Goal: Task Accomplishment & Management: Use online tool/utility

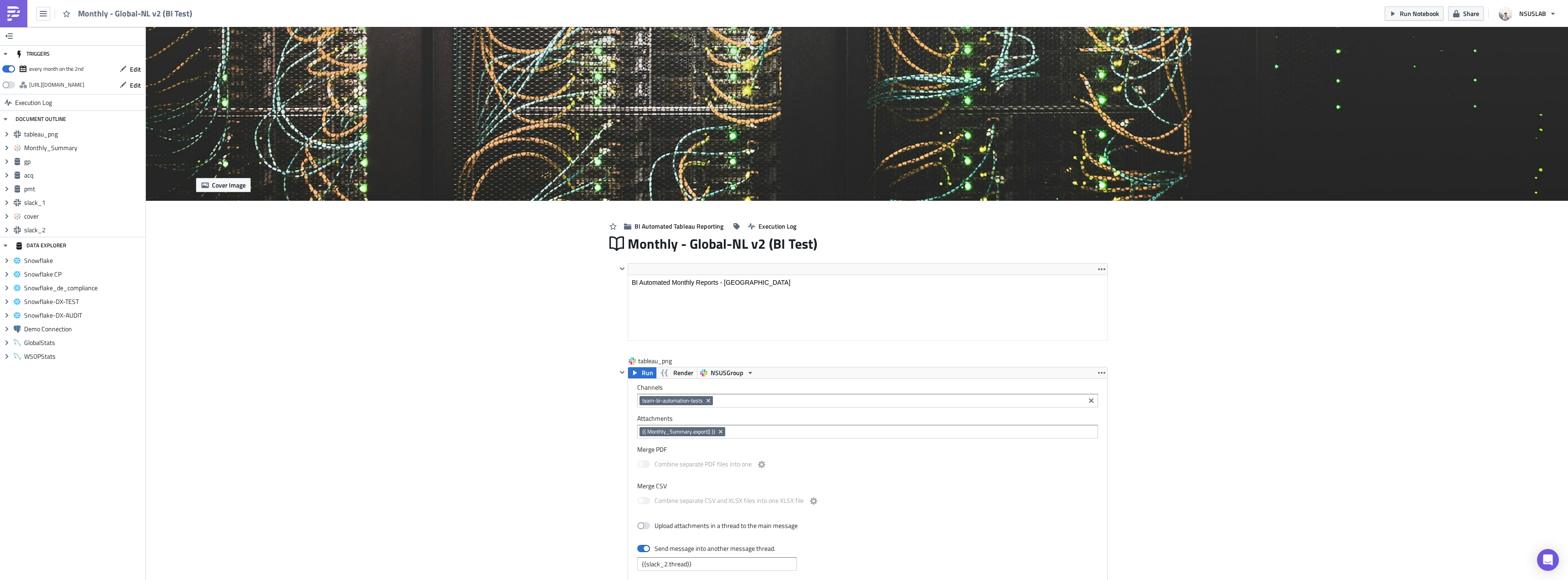
scroll to position [105, 490]
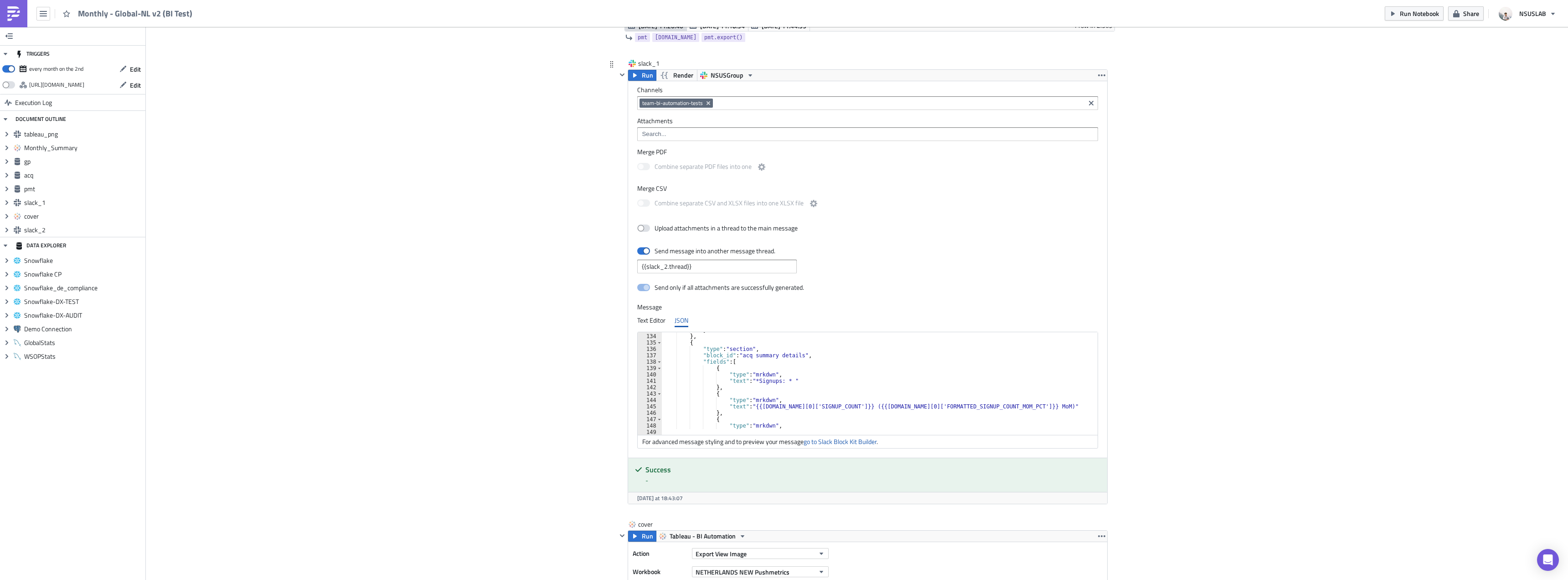
scroll to position [848, 0]
click at [751, 379] on div "} } , { "type" : "section" , "block_id" : "acq summary details" , "fields" : [ …" at bounding box center [879, 381] width 434 height 109
click at [793, 404] on div "} } , { "type" : "section" , "block_id" : "acq summary details" , "fields" : [ …" at bounding box center [879, 381] width 434 height 109
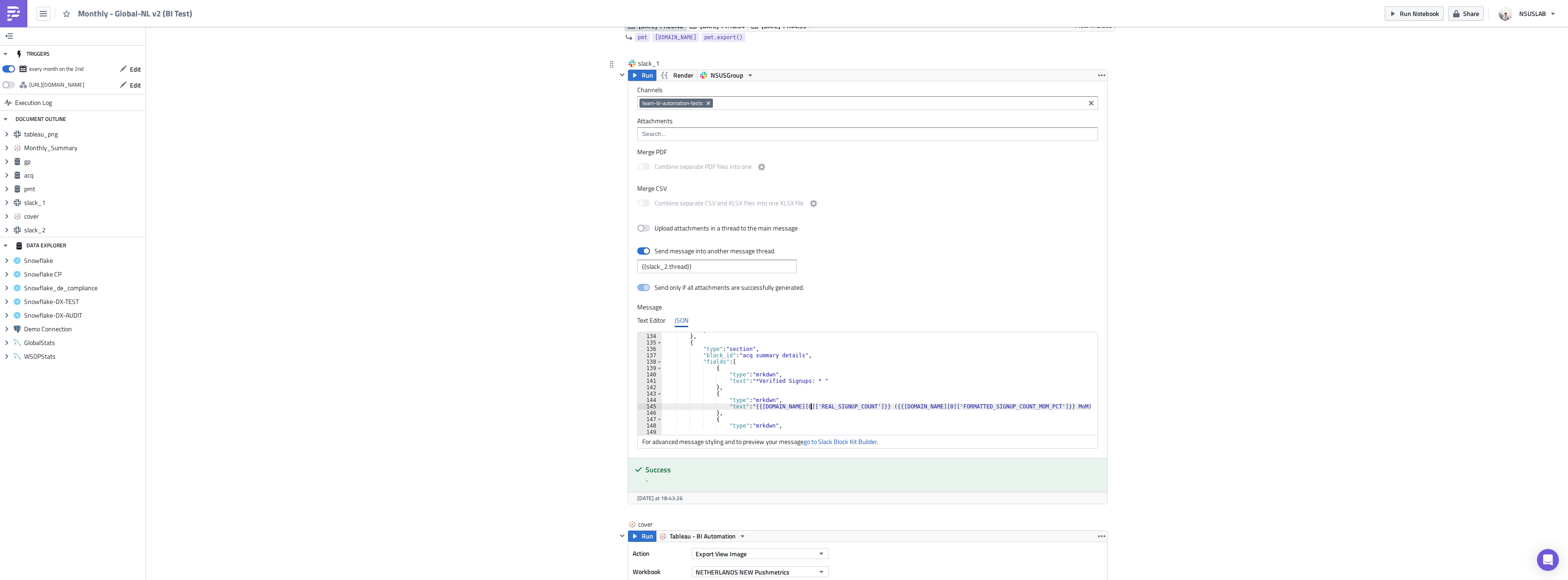
click at [936, 406] on div "} } , { "type" : "section" , "block_id" : "acq summary details" , "fields" : [ …" at bounding box center [879, 381] width 434 height 109
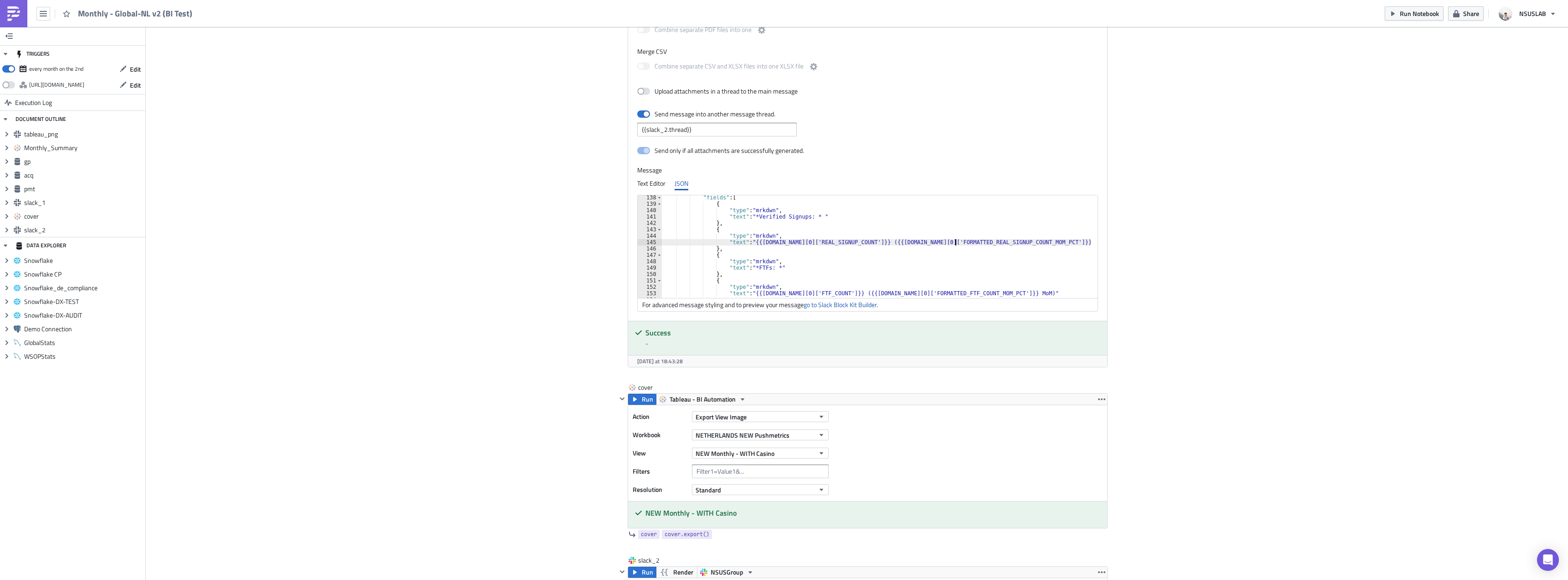
type textarea ""text": "{{[DOMAIN_NAME][0]['REAL_SIGNUP_COUNT']}} ({{[DOMAIN_NAME][0]['FORMATT…"
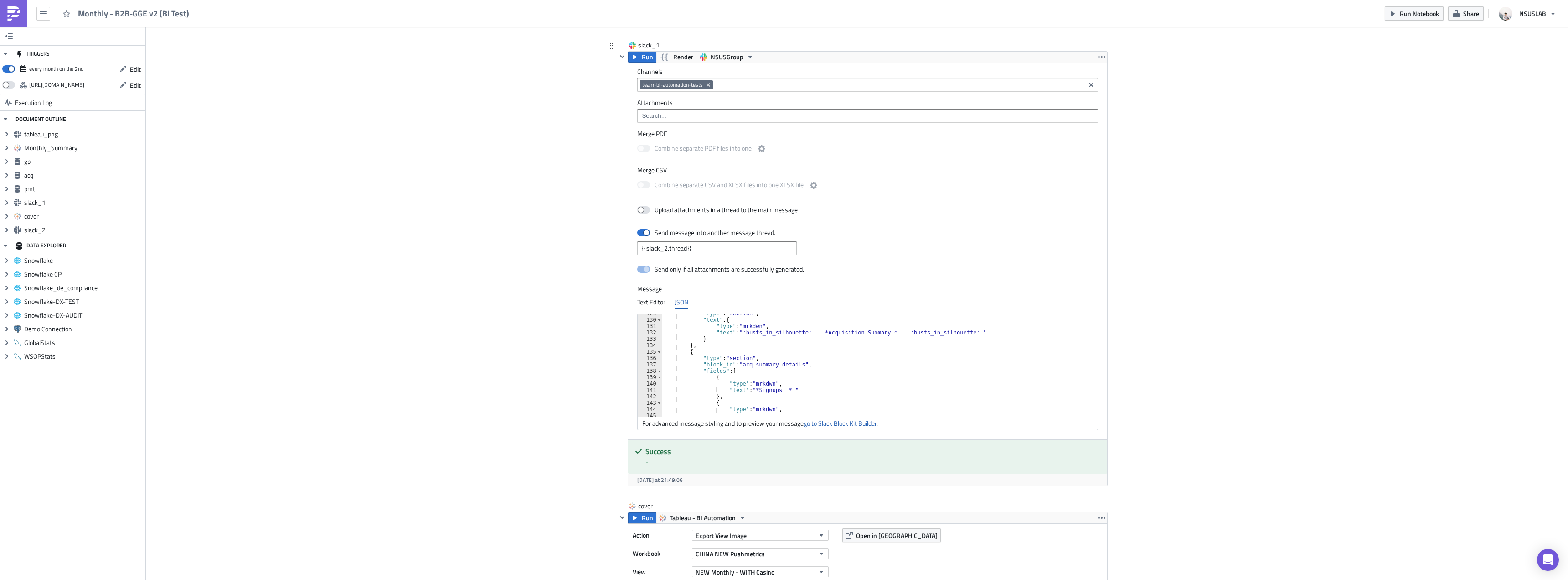
scroll to position [821, 0]
drag, startPoint x: 752, startPoint y: 389, endPoint x: 812, endPoint y: 352, distance: 70.5
click at [754, 388] on div ""type" : "section" , "text" : { "type" : "mrkdwn" , "text" : ":busts_in_silhoue…" at bounding box center [879, 365] width 434 height 109
click at [792, 361] on div ""fields" : [ { "type" : "mrkdwn" , "text" : "*Verified Signups: * " } , { "type…" at bounding box center [879, 367] width 434 height 109
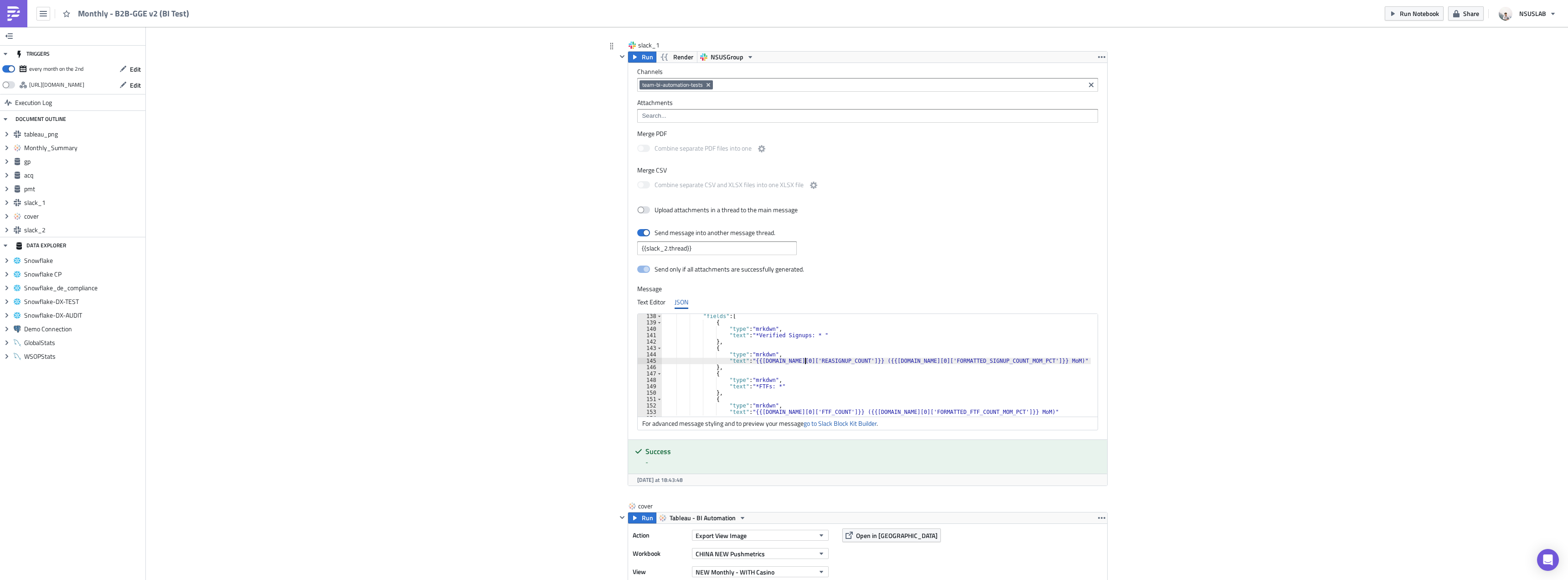
scroll to position [0, 12]
click at [938, 360] on div ""fields" : [ { "type" : "mrkdwn" , "text" : "*Verified Signups: * " } , { "type…" at bounding box center [879, 367] width 434 height 109
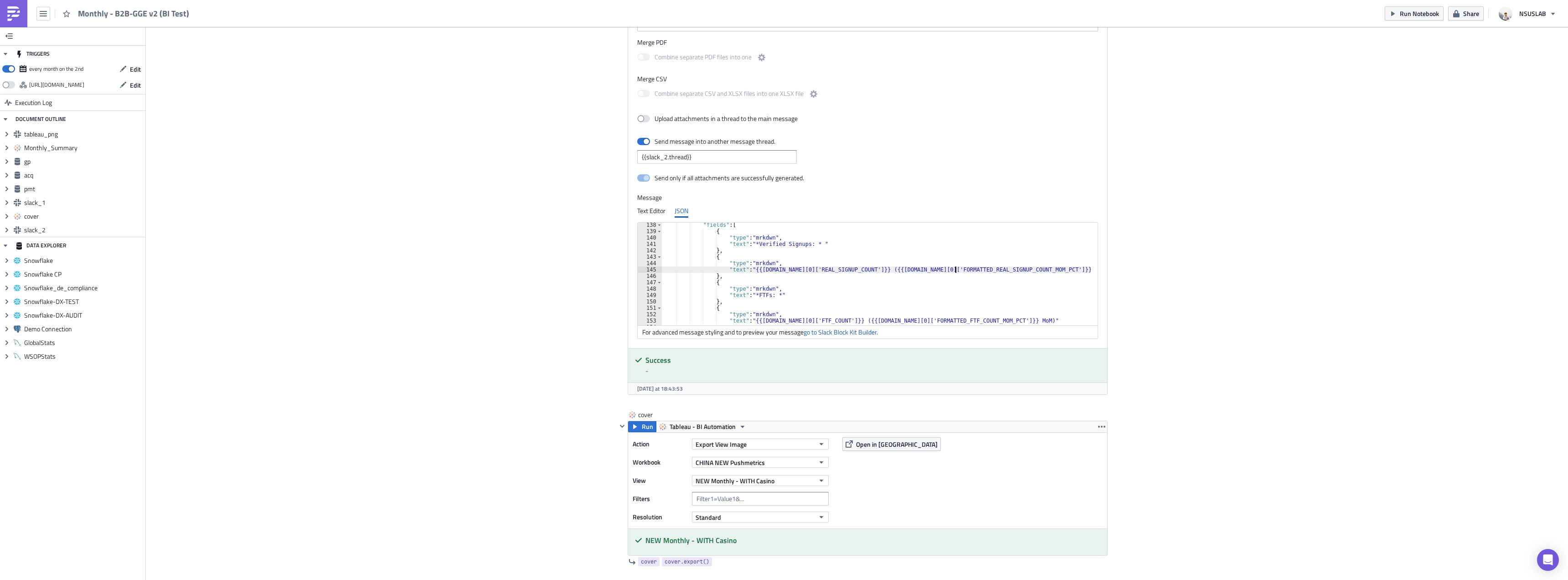
type textarea ""text": "{{[DOMAIN_NAME][0]['REAL_SIGNUP_COUNT']}} ({{[DOMAIN_NAME][0]['FORMATT…"
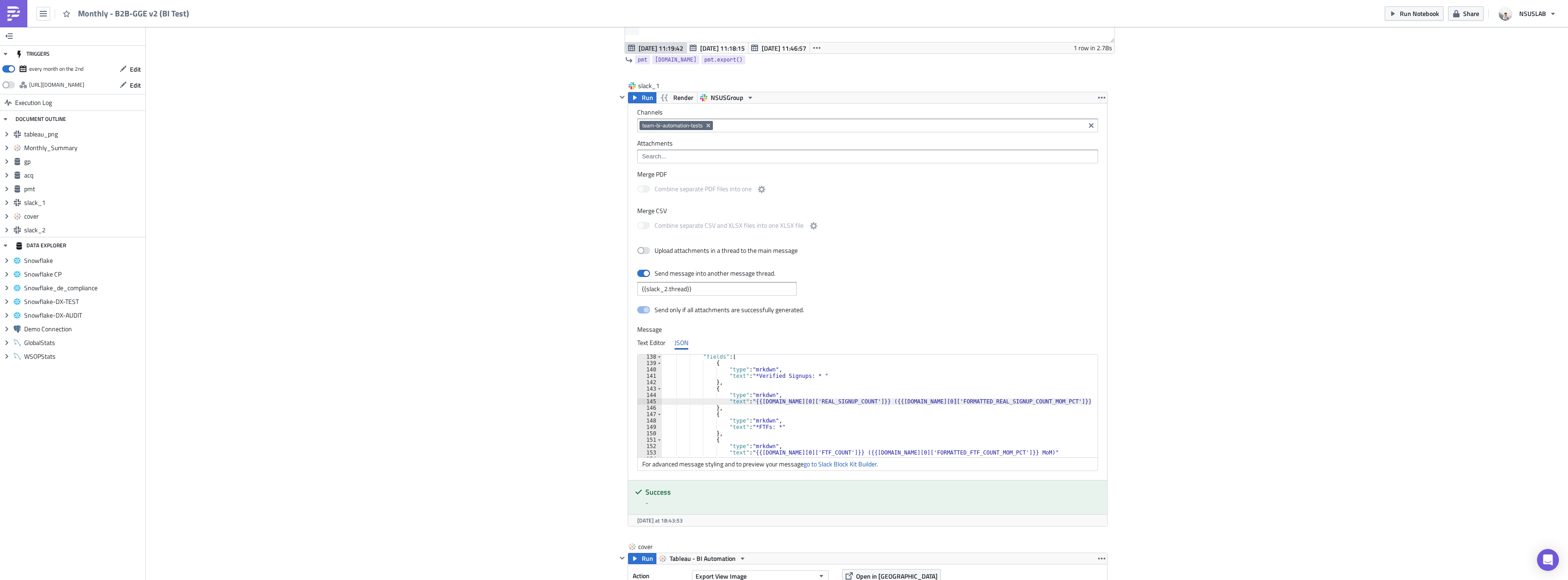
scroll to position [1460, 0]
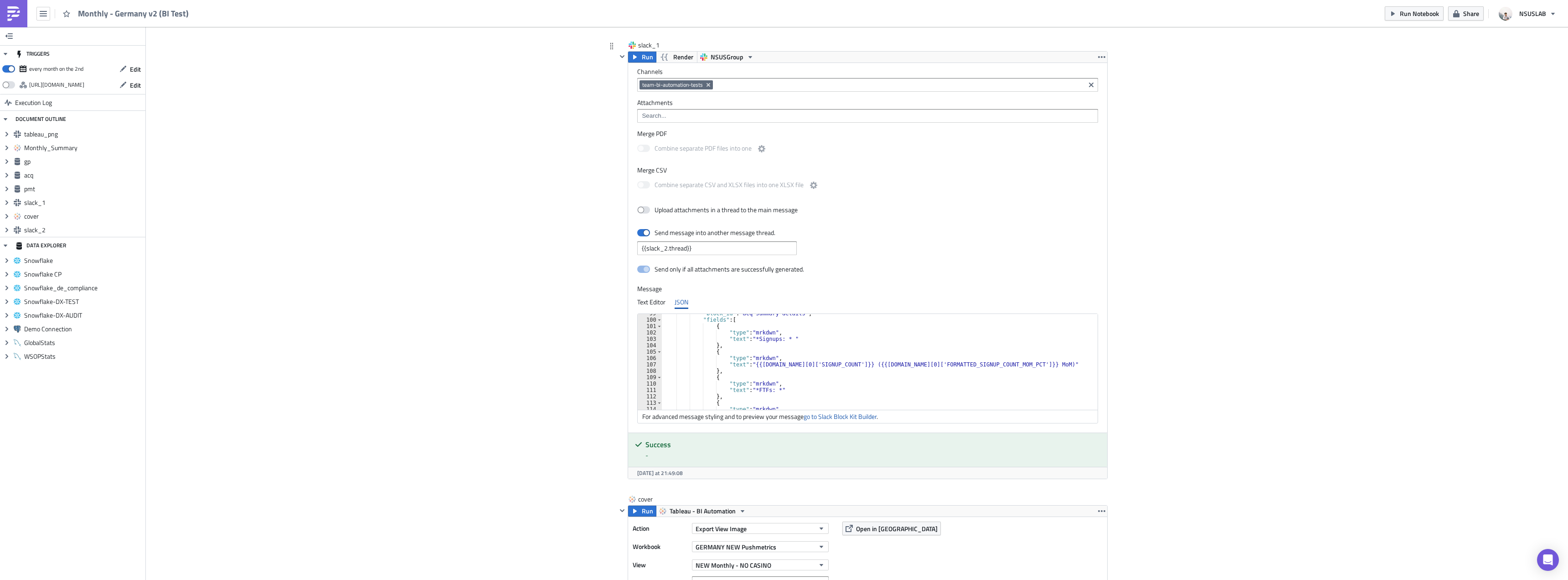
scroll to position [629, 0]
click at [751, 341] on div ""block_id" : "acq summary details" , "fields" : [ { "type" : "mrkdwn" , "text" …" at bounding box center [876, 365] width 429 height 109
click at [793, 362] on div ""block_id" : "acq summary details" , "fields" : [ { "type" : "mrkdwn" , "text" …" at bounding box center [876, 365] width 429 height 109
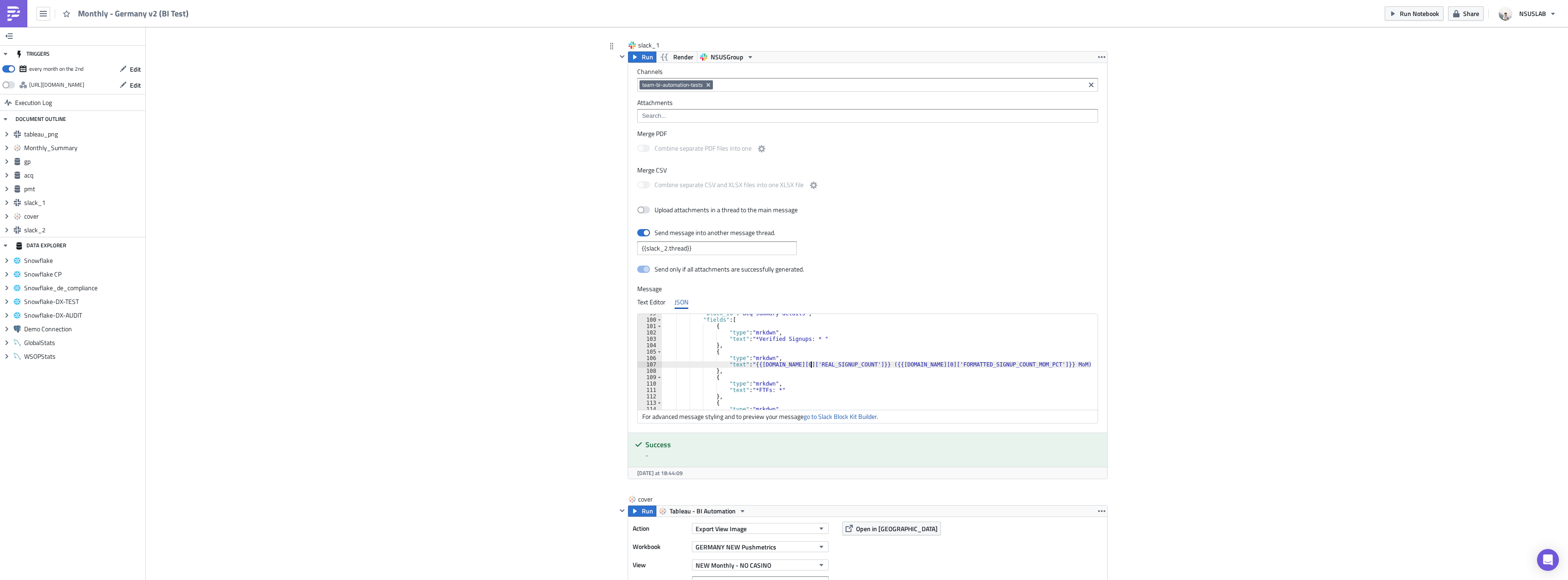
click at [937, 365] on div ""block_id" : "acq summary details" , "fields" : [ { "type" : "mrkdwn" , "text" …" at bounding box center [876, 365] width 429 height 109
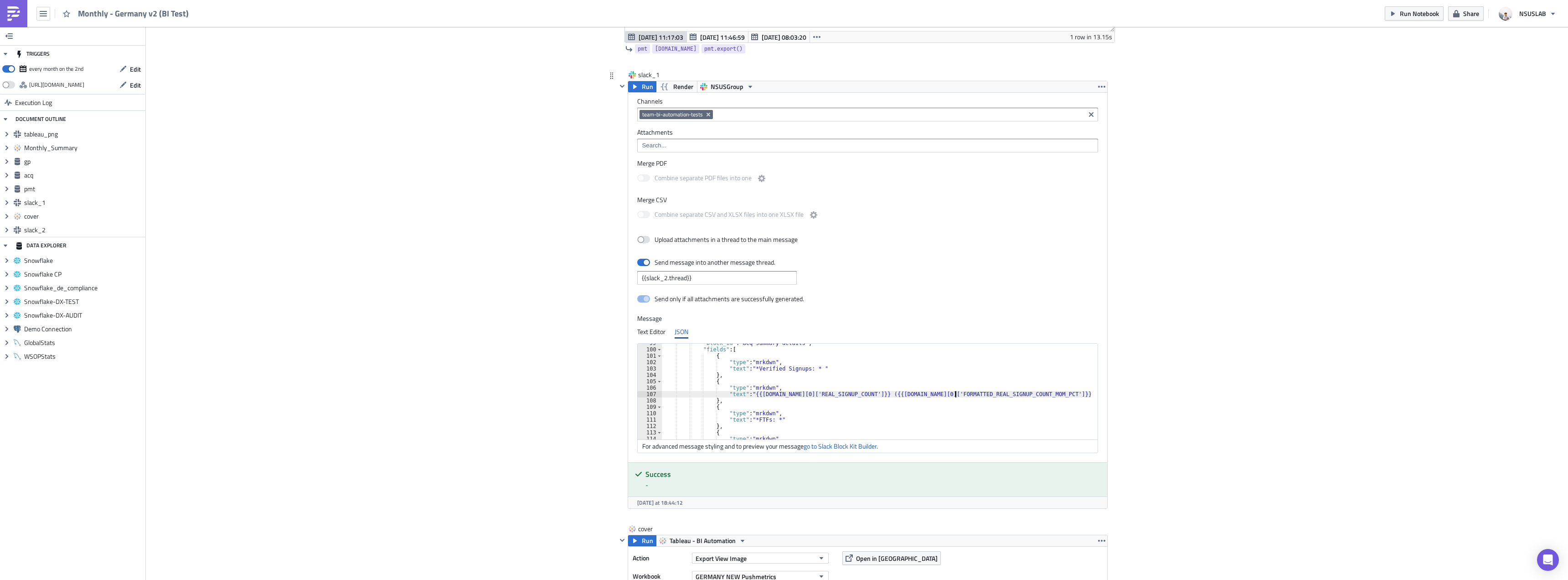
scroll to position [1642, 0]
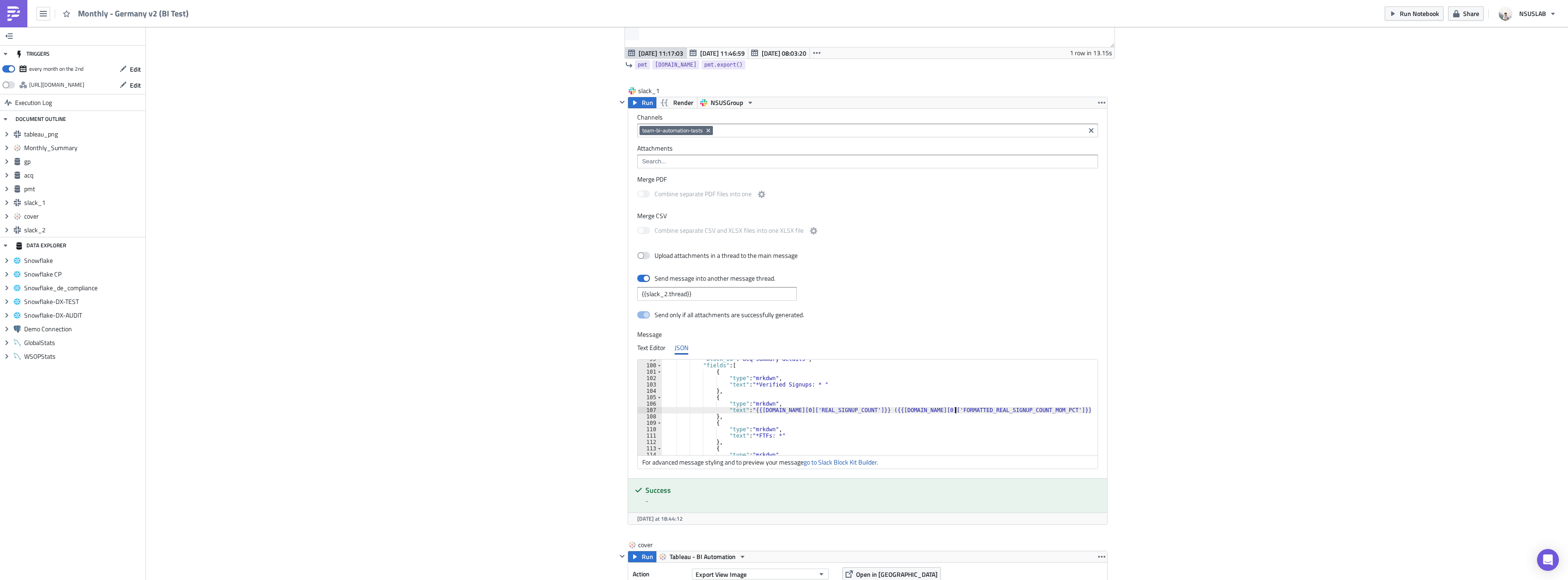
type textarea ""text": "{{acq.data[0]['REAL_SIGNUP_COUNT']}} ({{acq.data[0]['FORMATTED_REAL_SI…"
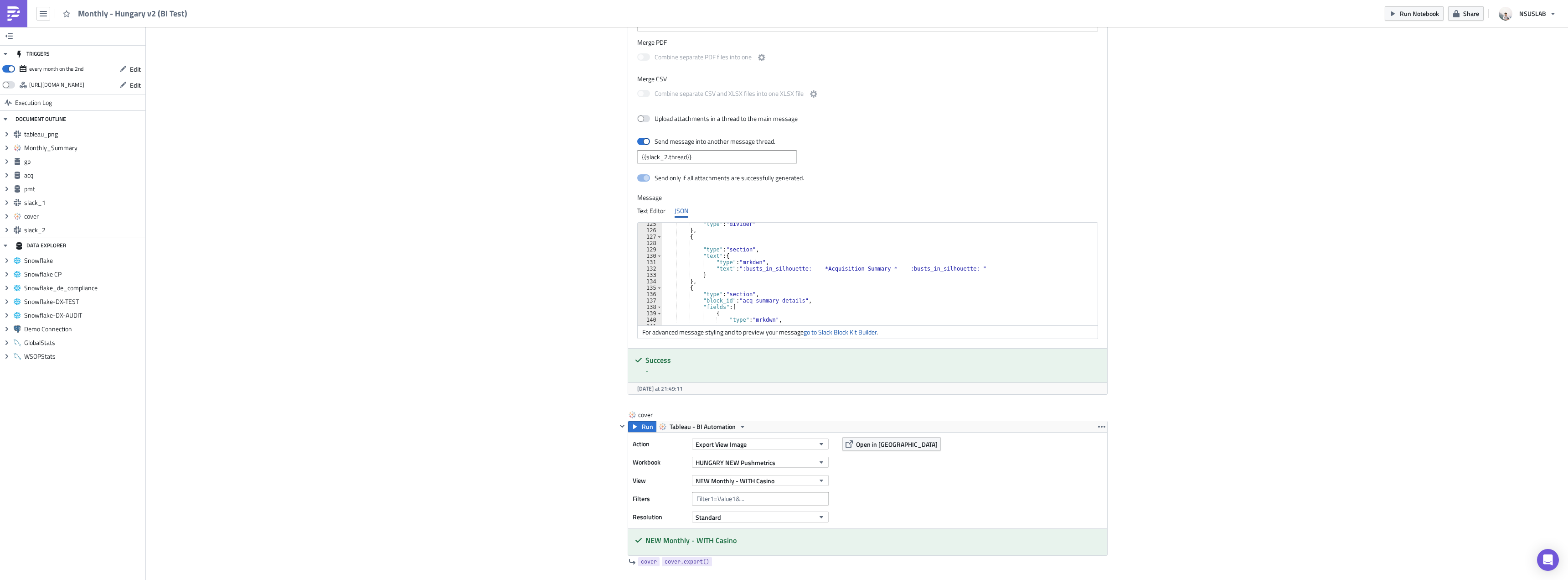
scroll to position [848, 0]
click at [751, 270] on div "} } , { "type" : "section" , "block_id" : "acq summary details" , "fields" : [ …" at bounding box center [879, 272] width 434 height 109
click at [794, 295] on div "} } , { "type" : "section" , "block_id" : "acq summary details" , "fields" : [ …" at bounding box center [879, 272] width 434 height 109
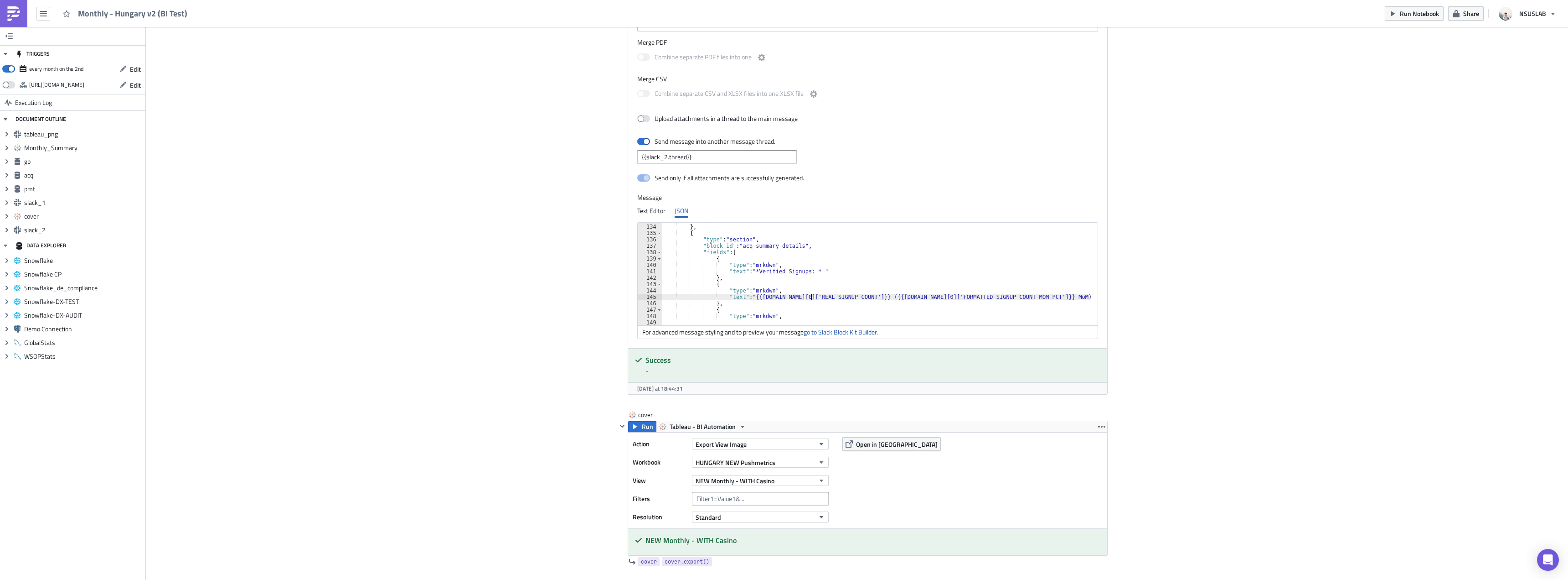
click at [936, 298] on div "} } , { "type" : "section" , "block_id" : "acq summary details" , "fields" : [ …" at bounding box center [879, 272] width 434 height 109
type textarea ""text": "{{acq.data[0]['REAL_SIGNUP_COUNT']}} ({{acq.data[0]['FORMATTED_REAL_SI…"
click at [987, 142] on div "Send message into another message thread. {{slack_2.thread}}" at bounding box center [868, 148] width 461 height 29
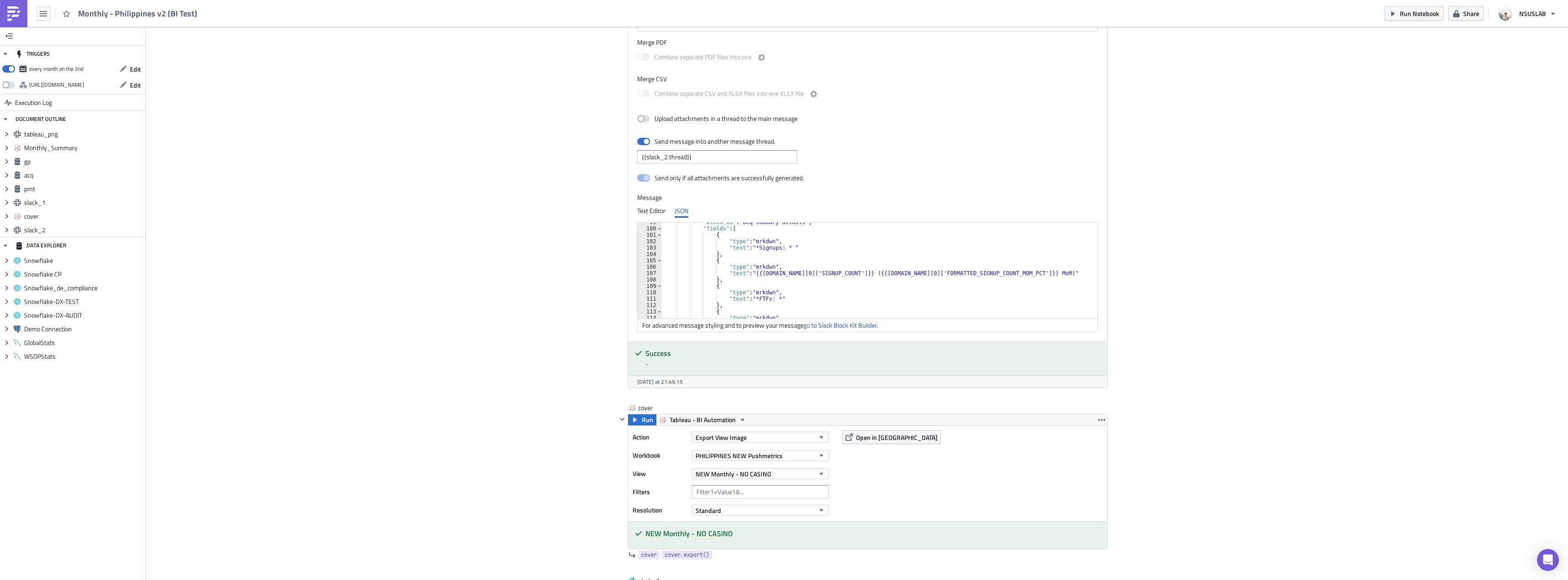
drag, startPoint x: 751, startPoint y: 248, endPoint x: 780, endPoint y: 220, distance: 40.3
click at [751, 247] on div ""block_id" : "acq summary details" , "fields" : [ { "type" : "mrkdwn" , "text" …" at bounding box center [881, 273] width 440 height 109
drag, startPoint x: 795, startPoint y: 270, endPoint x: 833, endPoint y: 225, distance: 58.9
click at [795, 270] on div ""block_id" : "acq summary details" , "fields" : [ { "type" : "mrkdwn" , "text" …" at bounding box center [881, 273] width 440 height 109
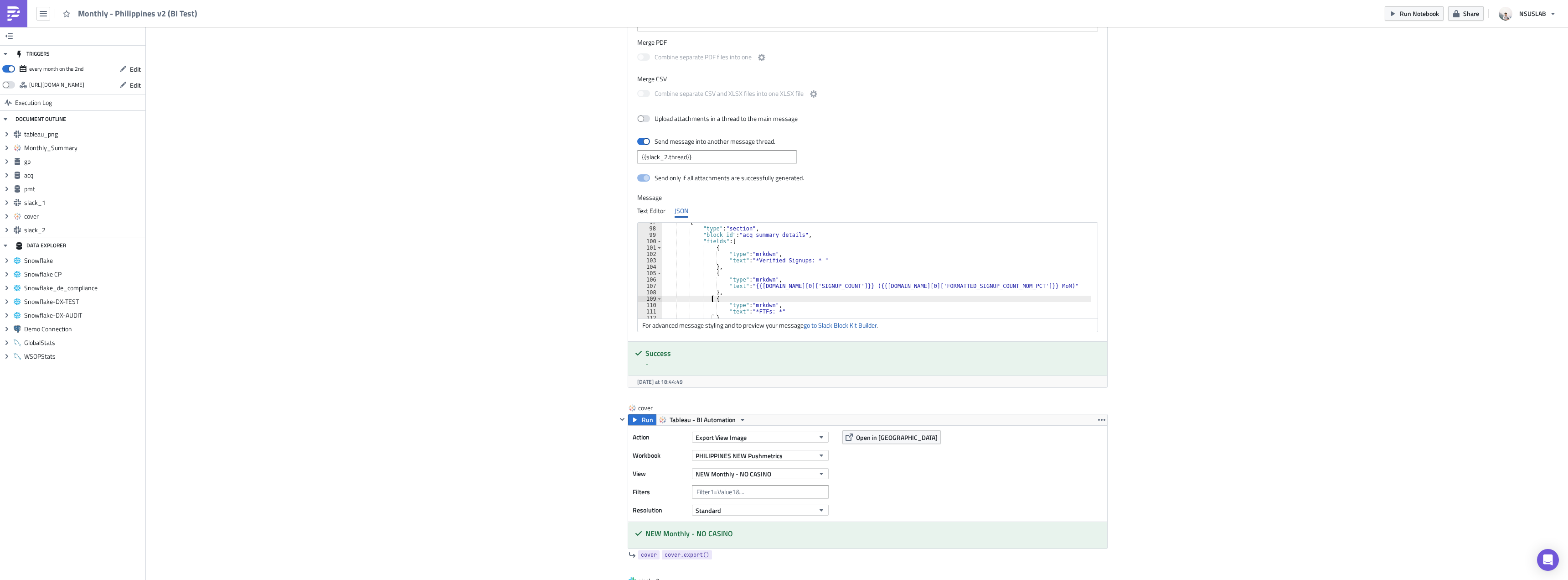
scroll to position [604, 0]
click at [792, 293] on div "} } , { "type" : "section" , "block_id" : "acq summary details" , "fields" : [ …" at bounding box center [881, 273] width 440 height 109
click at [939, 298] on div "} } , { "type" : "section" , "block_id" : "acq summary details" , "fields" : [ …" at bounding box center [881, 273] width 440 height 109
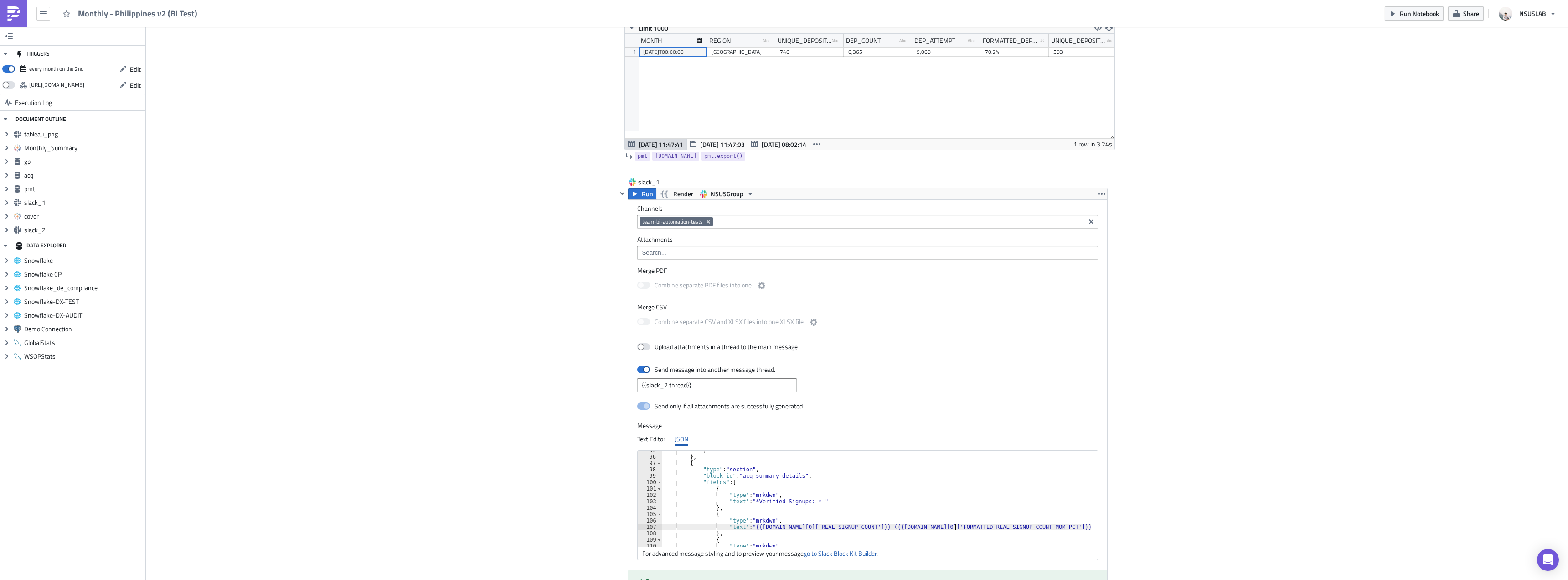
type textarea ""text": "{{[DOMAIN_NAME][0]['REAL_SIGNUP_COUNT']}} ({{[DOMAIN_NAME][0]['FORMATT…"
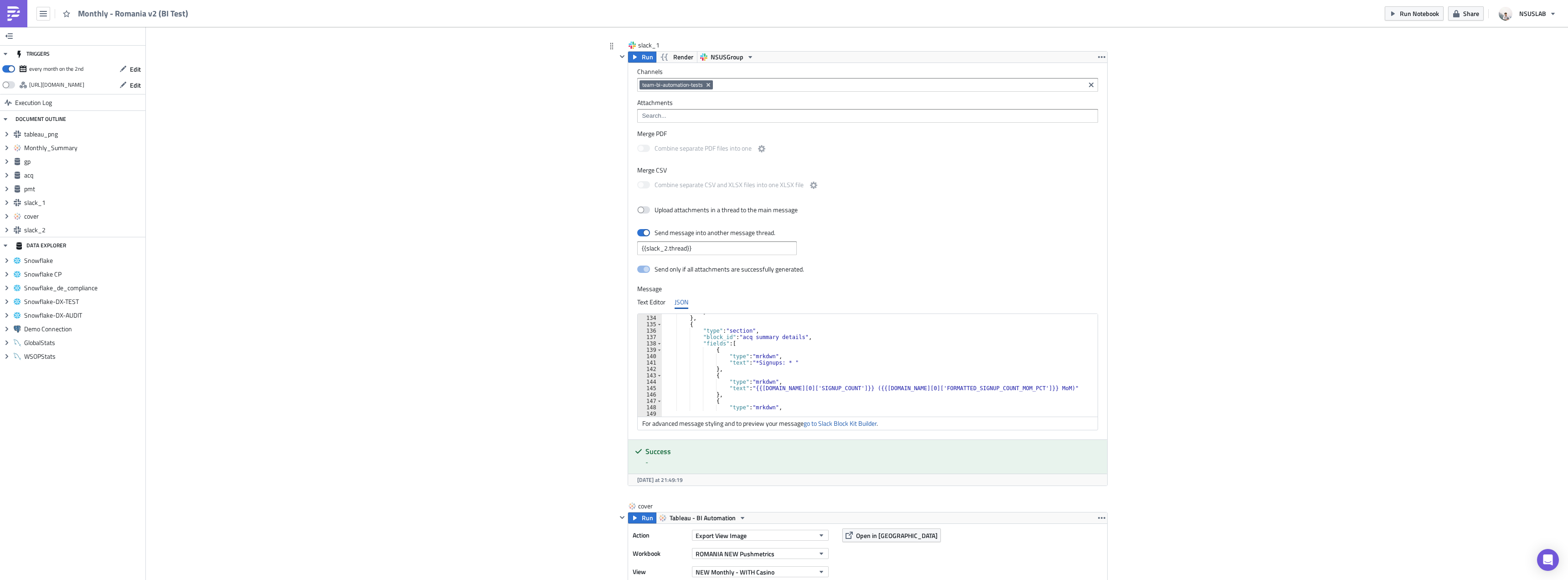
scroll to position [848, 0]
click at [752, 363] on div "} } , { "type" : "section" , "block_id" : "acq summary details" , "fields" : [ …" at bounding box center [879, 363] width 434 height 109
click at [794, 386] on div "} } , { "type" : "section" , "block_id" : "acq summary details" , "fields" : [ …" at bounding box center [879, 363] width 434 height 109
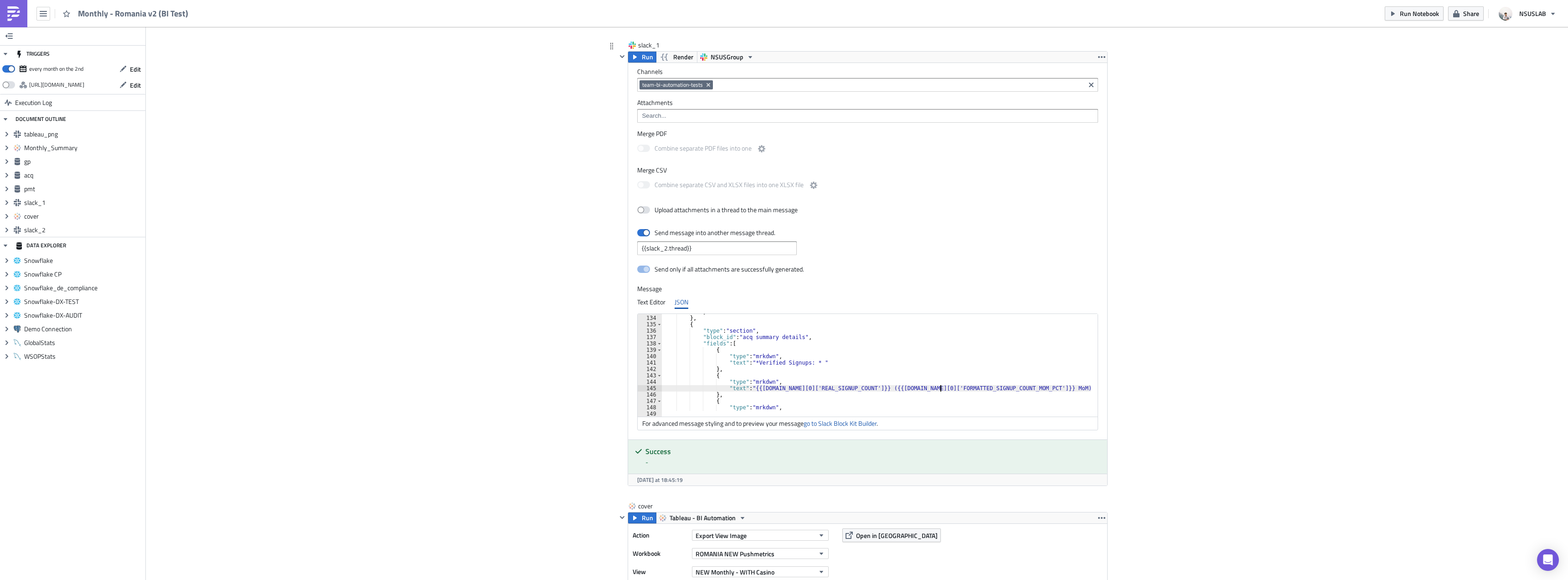
click at [938, 390] on div "} } , { "type" : "section" , "block_id" : "acq summary details" , "fields" : [ …" at bounding box center [879, 363] width 434 height 109
type textarea ""text": "{{acq.data[0]['REAL_SIGNUP_COUNT']}} ({{acq.data[0]['FORMATTED_REAL_SI…"
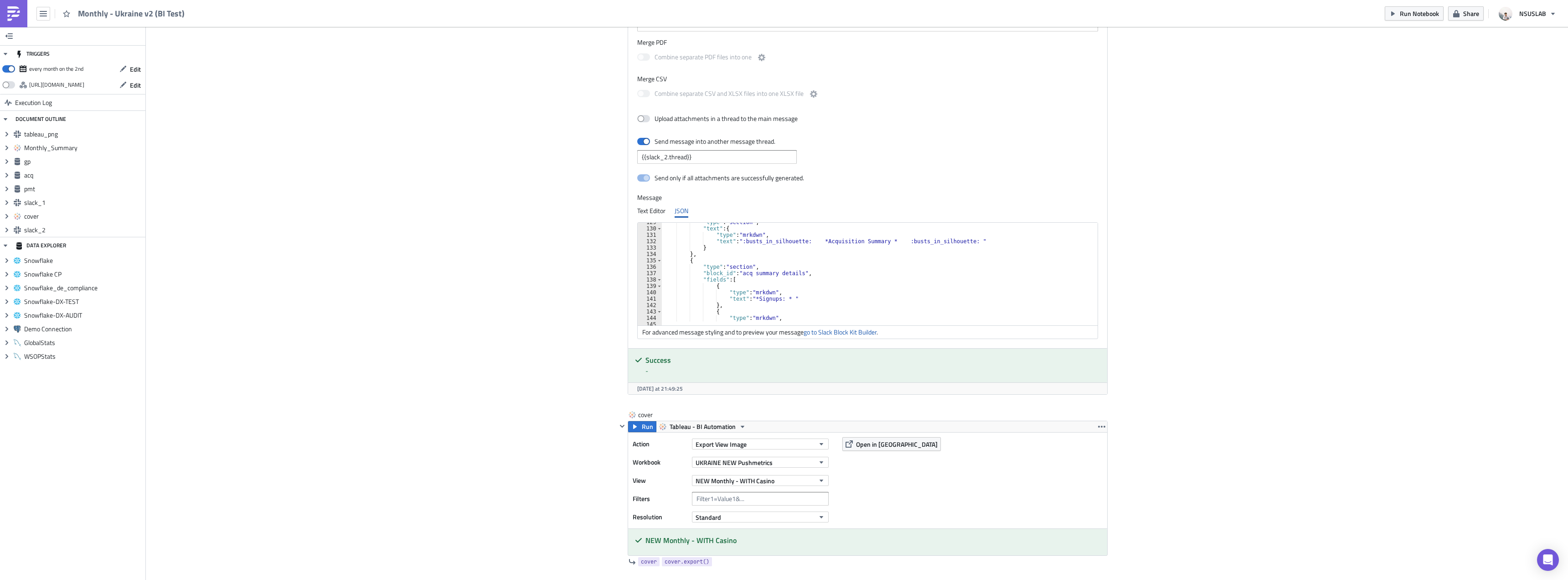
scroll to position [821, 0]
drag, startPoint x: 750, startPoint y: 299, endPoint x: 861, endPoint y: 248, distance: 122.2
click at [751, 295] on div ""type" : "section" , "text" : { "type" : "mrkdwn" , "text" : ":busts_in_silhoue…" at bounding box center [879, 273] width 434 height 109
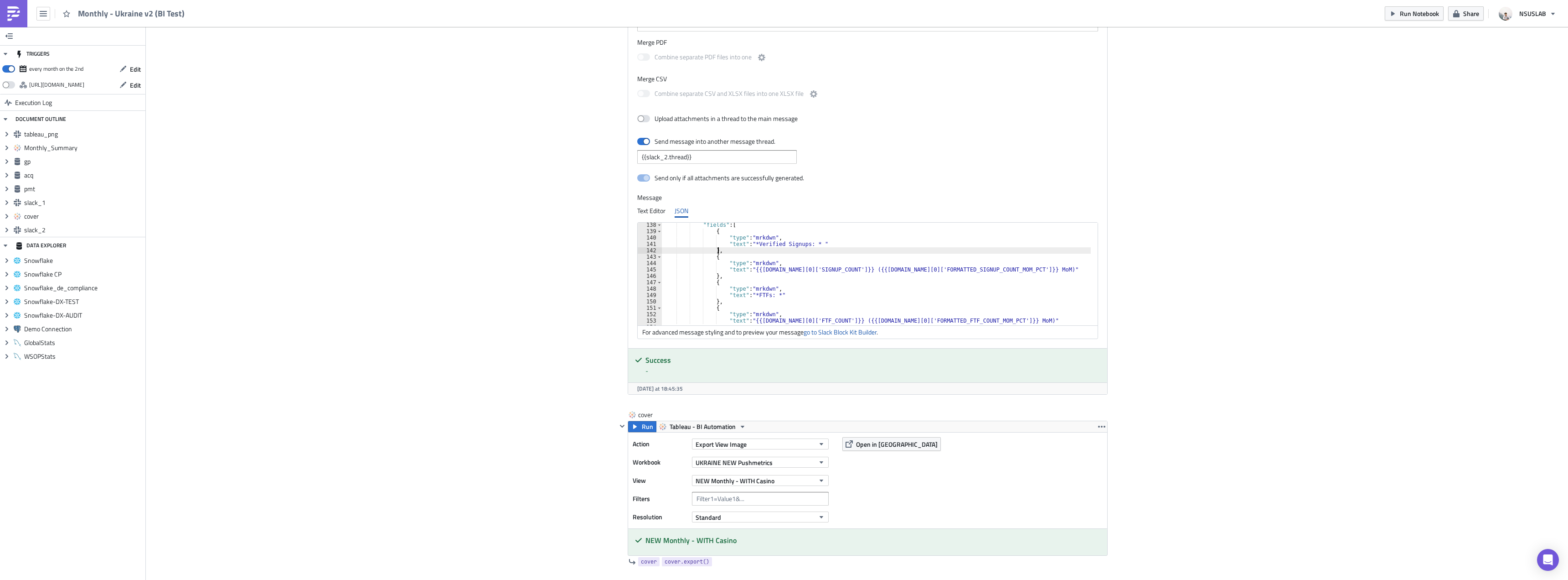
scroll to position [876, 0]
click at [790, 270] on div ""fields" : [ { "type" : "mrkdwn" , "text" : "*Verified Signups: * " } , { "type…" at bounding box center [879, 277] width 434 height 109
drag, startPoint x: 939, startPoint y: 269, endPoint x: 950, endPoint y: 235, distance: 35.7
click at [939, 269] on div ""fields" : [ { "type" : "mrkdwn" , "text" : "*Verified Signups: * " } , { "type…" at bounding box center [879, 277] width 434 height 109
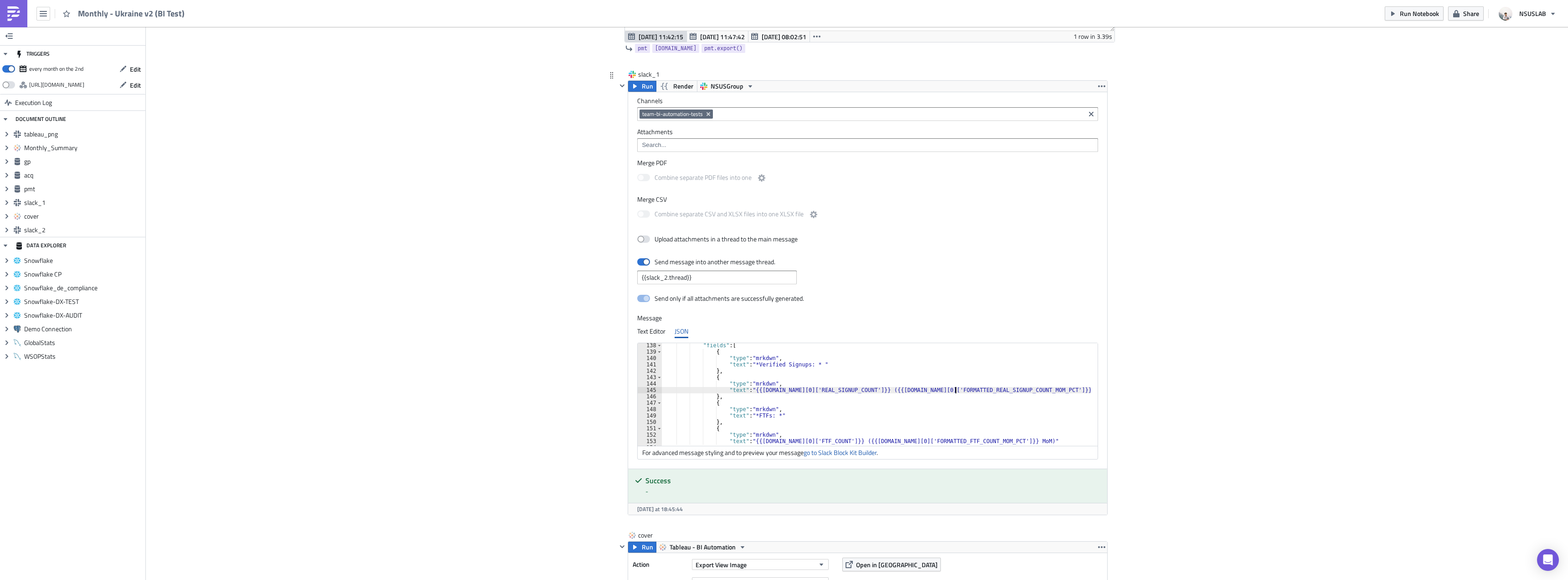
scroll to position [1642, 0]
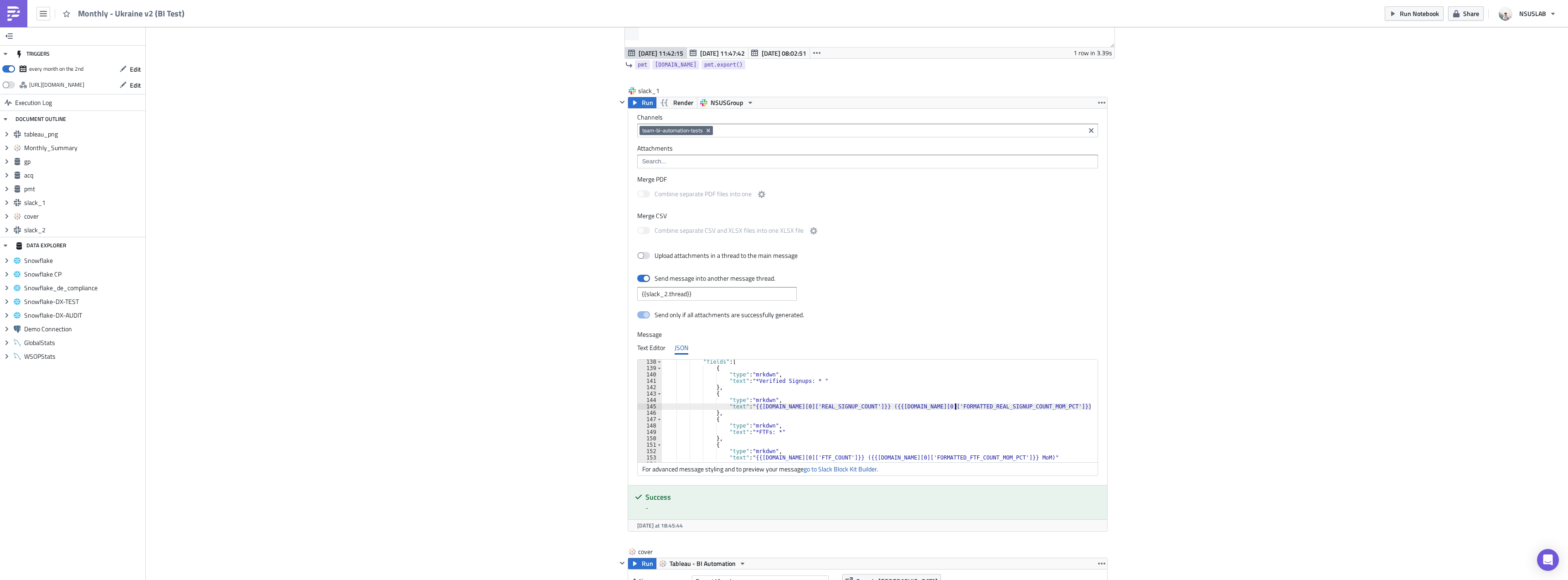
type textarea ""text": "{{acq.data[0]['REAL_SIGNUP_COUNT']}} ({{acq.data[0]['FORMATTED_REAL_SI…"
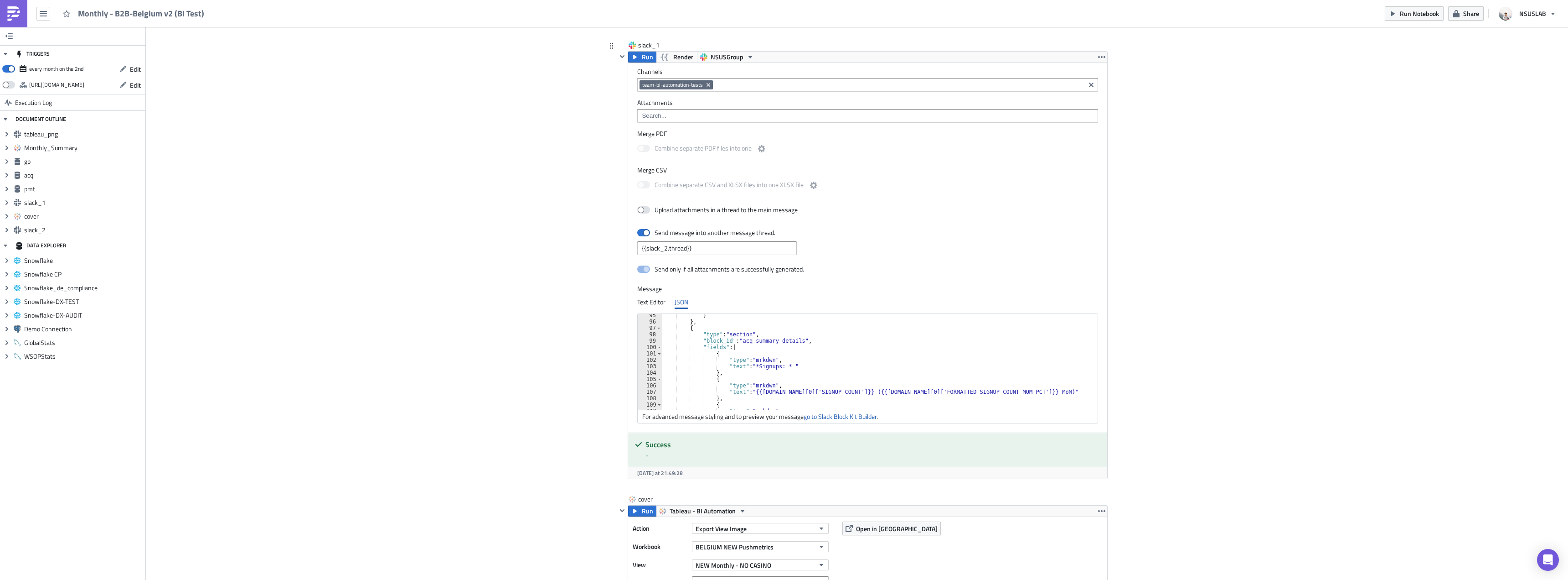
scroll to position [602, 0]
drag, startPoint x: 750, startPoint y: 365, endPoint x: 751, endPoint y: 358, distance: 7.1
click at [750, 365] on div "} } , { "type" : "section" , "block_id" : "acq summary details" , "fields" : [ …" at bounding box center [881, 366] width 440 height 109
click at [794, 394] on div "} } , { "type" : "section" , "block_id" : "acq summary details" , "fields" : [ …" at bounding box center [881, 366] width 440 height 109
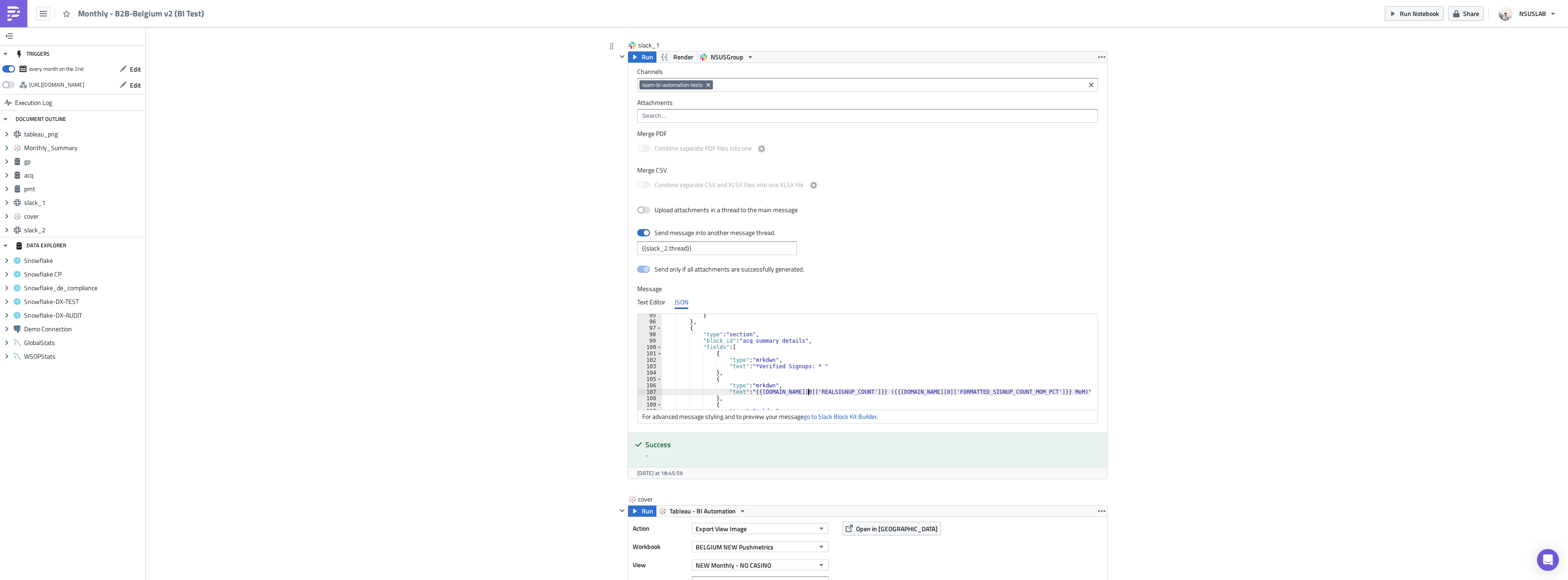
scroll to position [0, 12]
drag, startPoint x: 937, startPoint y: 389, endPoint x: 1012, endPoint y: 370, distance: 77.4
click at [938, 388] on div "} } , { "type" : "section" , "block_id" : "acq summary details" , "fields" : [ …" at bounding box center [881, 366] width 440 height 109
type textarea ""text": "{{[DOMAIN_NAME][0]['REAL_SIGNUP_COUNT']}} ({{[DOMAIN_NAME][0]['FORMATT…"
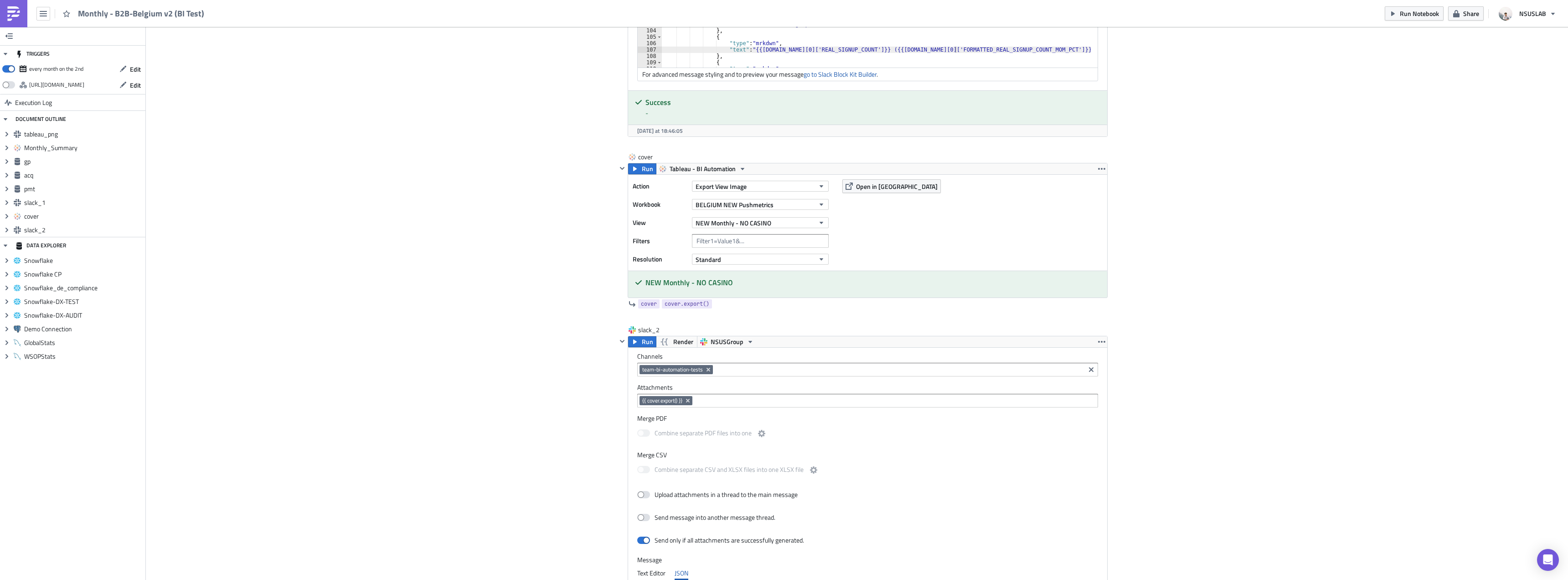
scroll to position [2276, 0]
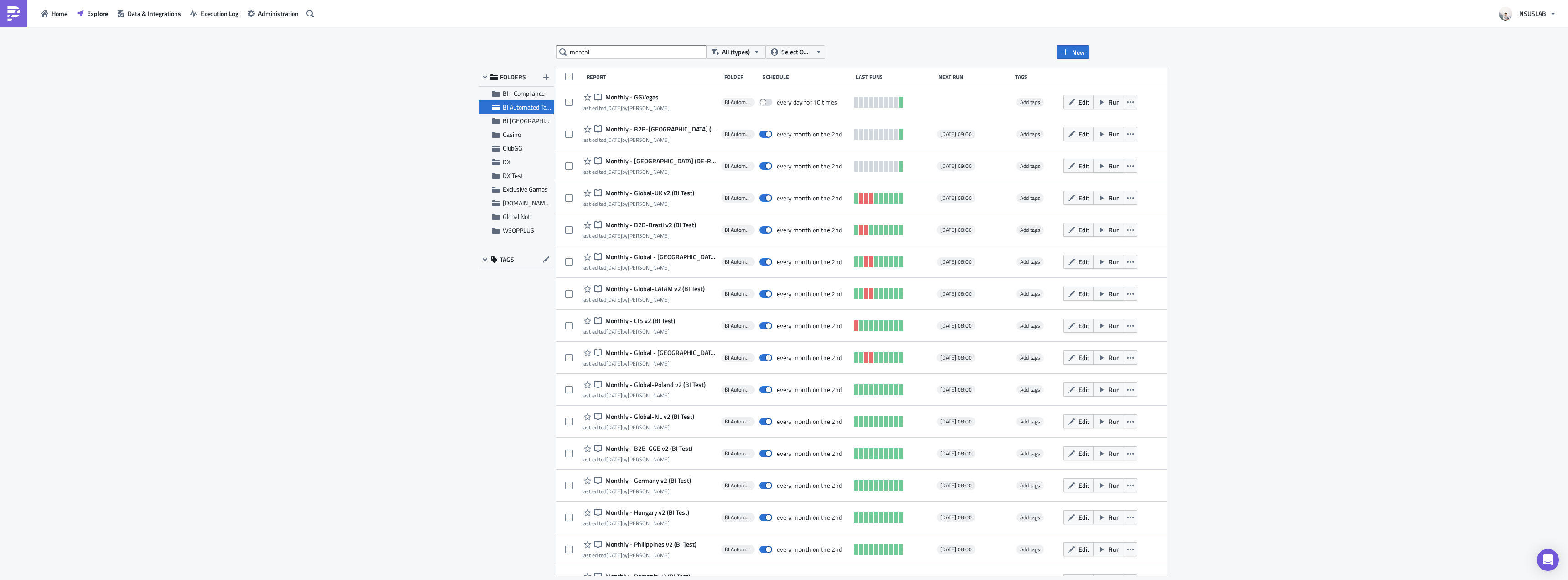
scroll to position [194, 0]
